Goal: Find specific page/section: Find specific page/section

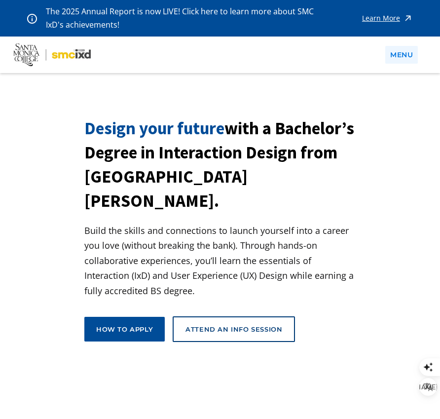
click at [413, 52] on link "menu" at bounding box center [401, 55] width 33 height 18
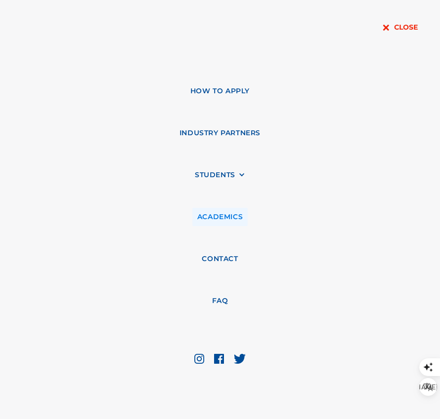
click at [226, 226] on link "Academics" at bounding box center [219, 217] width 55 height 18
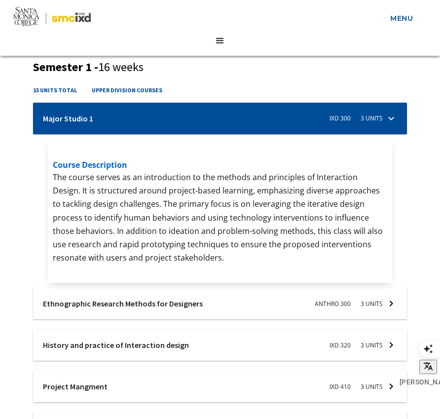
scroll to position [402, 0]
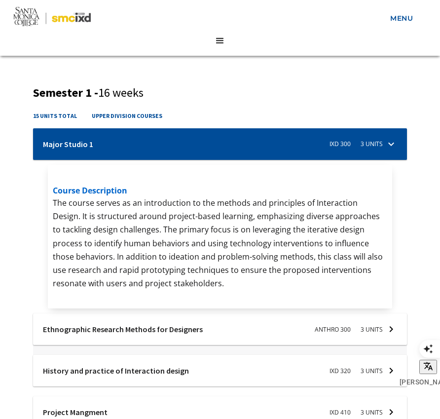
click at [182, 329] on div at bounding box center [220, 331] width 374 height 37
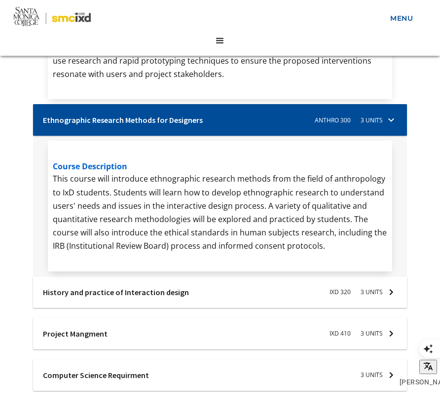
scroll to position [612, 0]
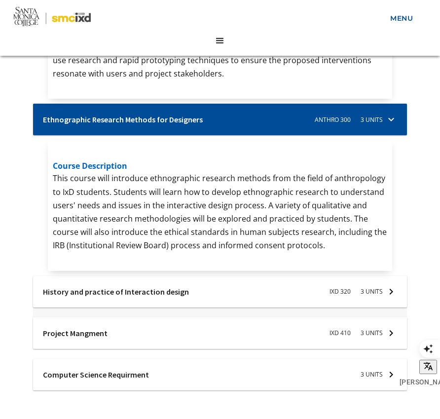
click at [190, 301] on div at bounding box center [220, 294] width 374 height 37
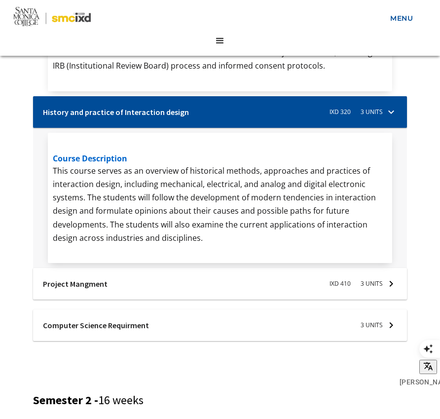
scroll to position [804, 0]
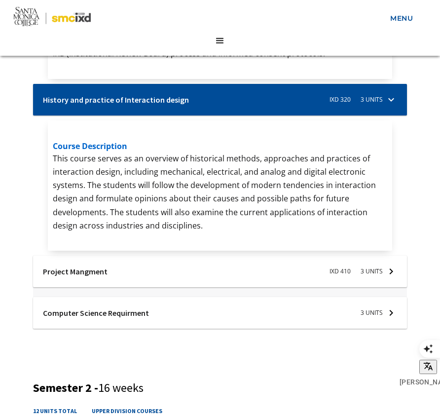
click at [197, 264] on div at bounding box center [220, 274] width 374 height 37
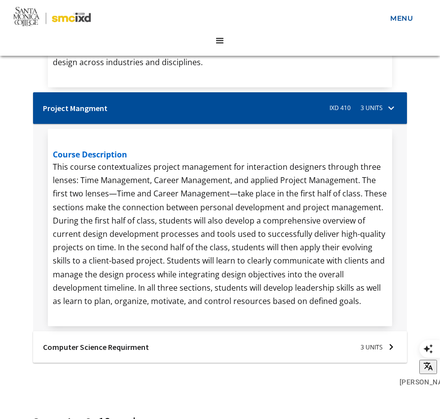
scroll to position [998, 0]
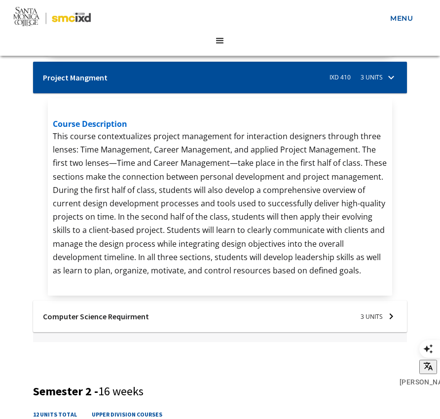
click at [183, 321] on div at bounding box center [220, 319] width 374 height 37
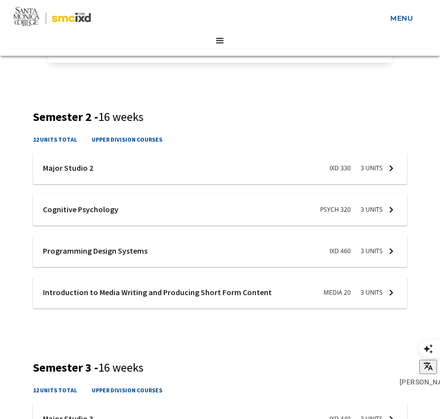
scroll to position [1362, 0]
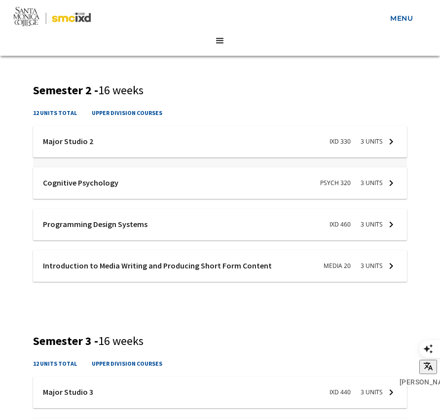
click at [219, 145] on div at bounding box center [220, 144] width 374 height 37
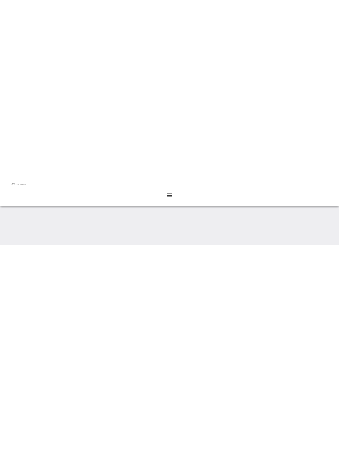
scroll to position [1891, 0]
